Goal: Check status

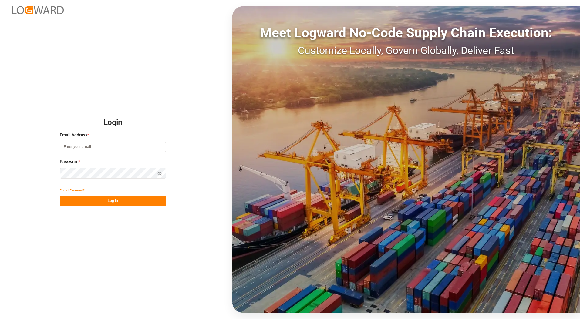
click at [78, 144] on input at bounding box center [113, 147] width 106 height 11
type input "[PERSON_NAME][EMAIL_ADDRESS][PERSON_NAME][DOMAIN_NAME]"
click at [90, 203] on button "Log In" at bounding box center [113, 201] width 106 height 11
click at [162, 173] on button "Show password" at bounding box center [159, 173] width 13 height 11
click at [103, 196] on button "Log In" at bounding box center [113, 201] width 106 height 11
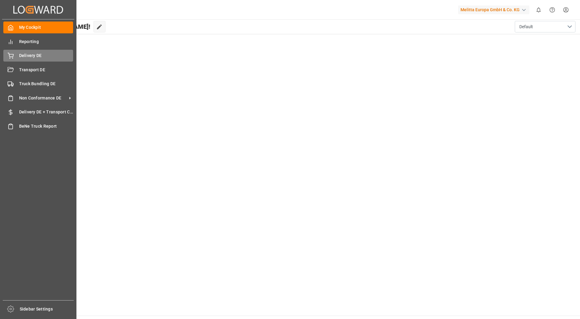
click at [17, 56] on div "Delivery DE Delivery DE" at bounding box center [38, 56] width 70 height 12
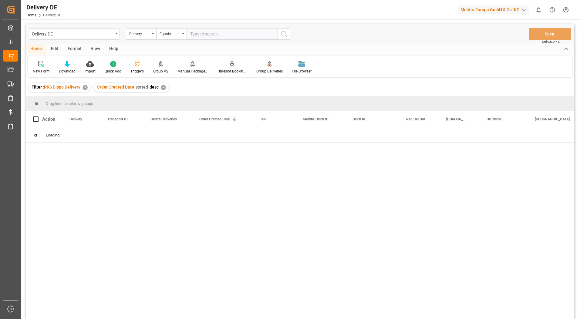
click at [205, 35] on input "text" at bounding box center [231, 34] width 91 height 12
type input "92549679"
click at [75, 134] on div "92549679" at bounding box center [81, 135] width 38 height 14
click at [120, 133] on div "520b84ff4812" at bounding box center [121, 135] width 43 height 14
click at [230, 87] on div "✕" at bounding box center [230, 87] width 5 height 5
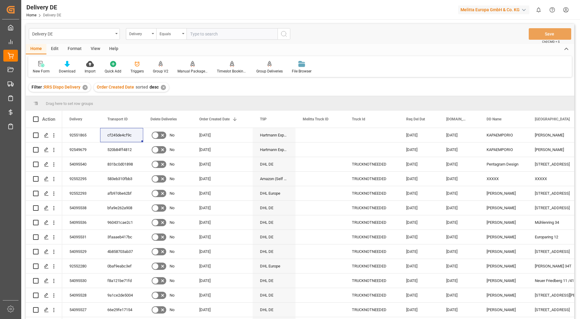
click at [205, 34] on input "text" at bounding box center [231, 34] width 91 height 12
type input "92551865"
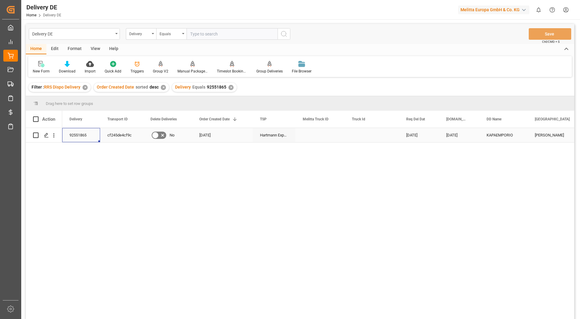
click at [72, 133] on div "92551865" at bounding box center [81, 135] width 38 height 14
click at [113, 133] on div "cf245de4cf9c" at bounding box center [121, 135] width 43 height 14
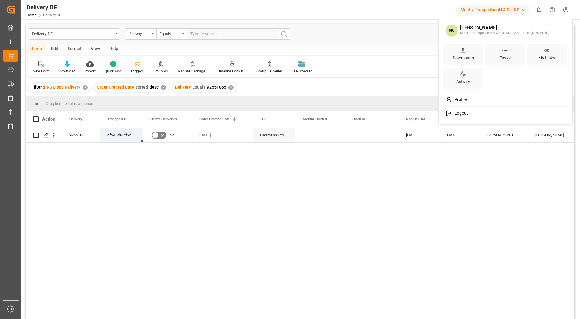
click at [567, 11] on html "Created by potrace 1.15, written by [PERSON_NAME] [DATE]-[DATE] Created by potr…" at bounding box center [290, 159] width 580 height 319
click at [453, 115] on span "Logout" at bounding box center [460, 113] width 16 height 5
